Goal: Information Seeking & Learning: Learn about a topic

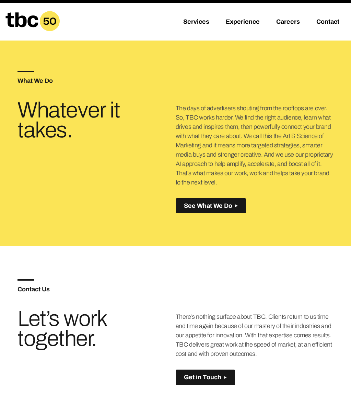
scroll to position [331, 0]
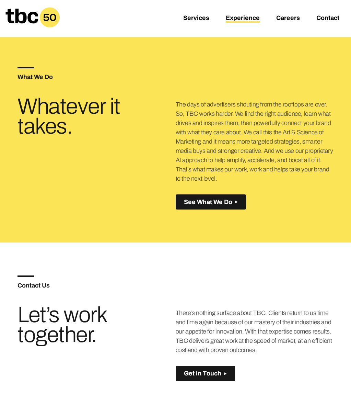
click at [246, 19] on link "Experience" at bounding box center [243, 18] width 34 height 8
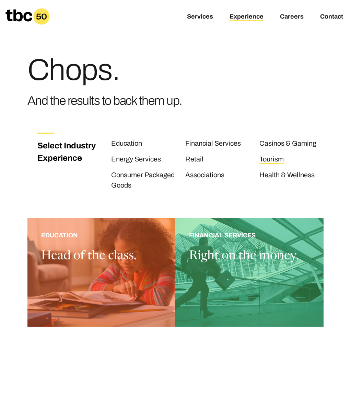
click at [273, 157] on link "Tourism" at bounding box center [272, 159] width 24 height 9
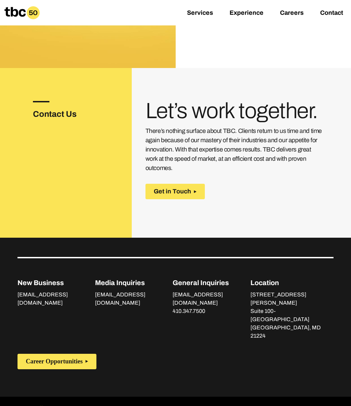
scroll to position [1167, 0]
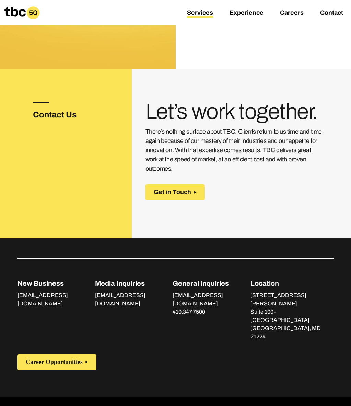
click at [207, 13] on link "Services" at bounding box center [200, 13] width 26 height 8
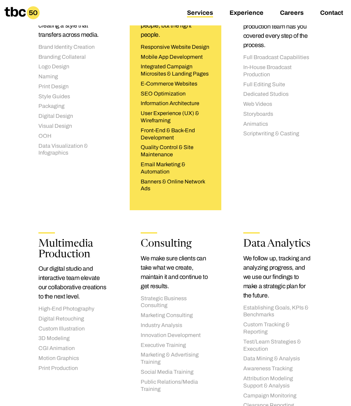
scroll to position [878, 0]
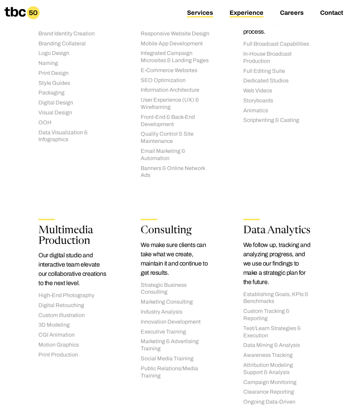
click at [250, 12] on link "Experience" at bounding box center [247, 13] width 34 height 8
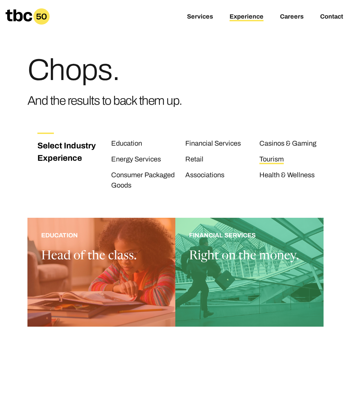
click at [271, 158] on link "Tourism" at bounding box center [272, 159] width 24 height 9
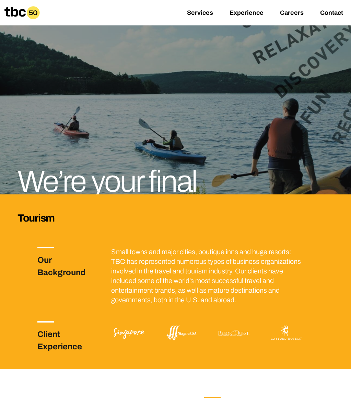
scroll to position [49, 0]
click at [176, 335] on img at bounding box center [181, 333] width 35 height 24
click at [182, 333] on img at bounding box center [181, 333] width 35 height 24
click at [170, 333] on img at bounding box center [181, 333] width 35 height 24
click at [143, 333] on img at bounding box center [128, 333] width 35 height 24
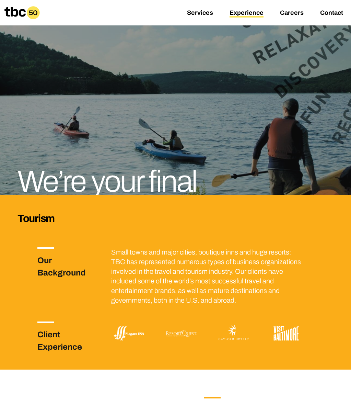
click at [256, 10] on link "Experience" at bounding box center [247, 13] width 34 height 8
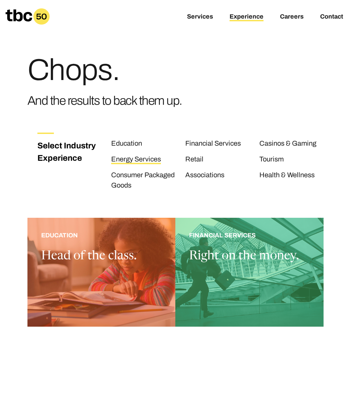
click at [134, 159] on link "Energy Services" at bounding box center [136, 159] width 50 height 9
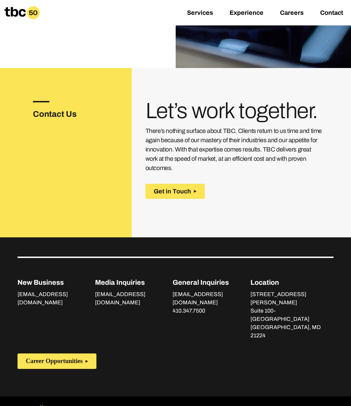
scroll to position [1339, 0]
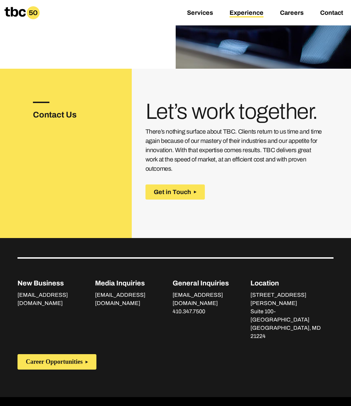
click at [245, 14] on link "Experience" at bounding box center [247, 13] width 34 height 8
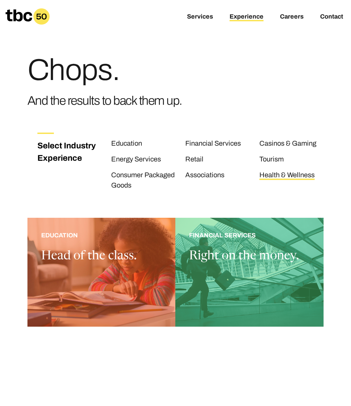
click at [274, 173] on link "Health & Wellness" at bounding box center [287, 175] width 55 height 9
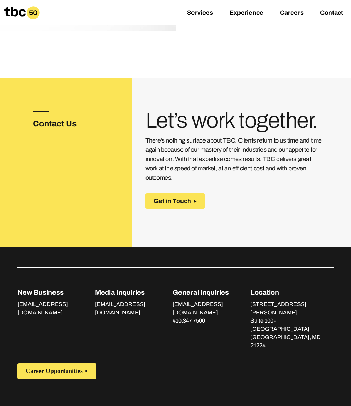
scroll to position [1162, 0]
